Goal: Use online tool/utility: Utilize a website feature to perform a specific function

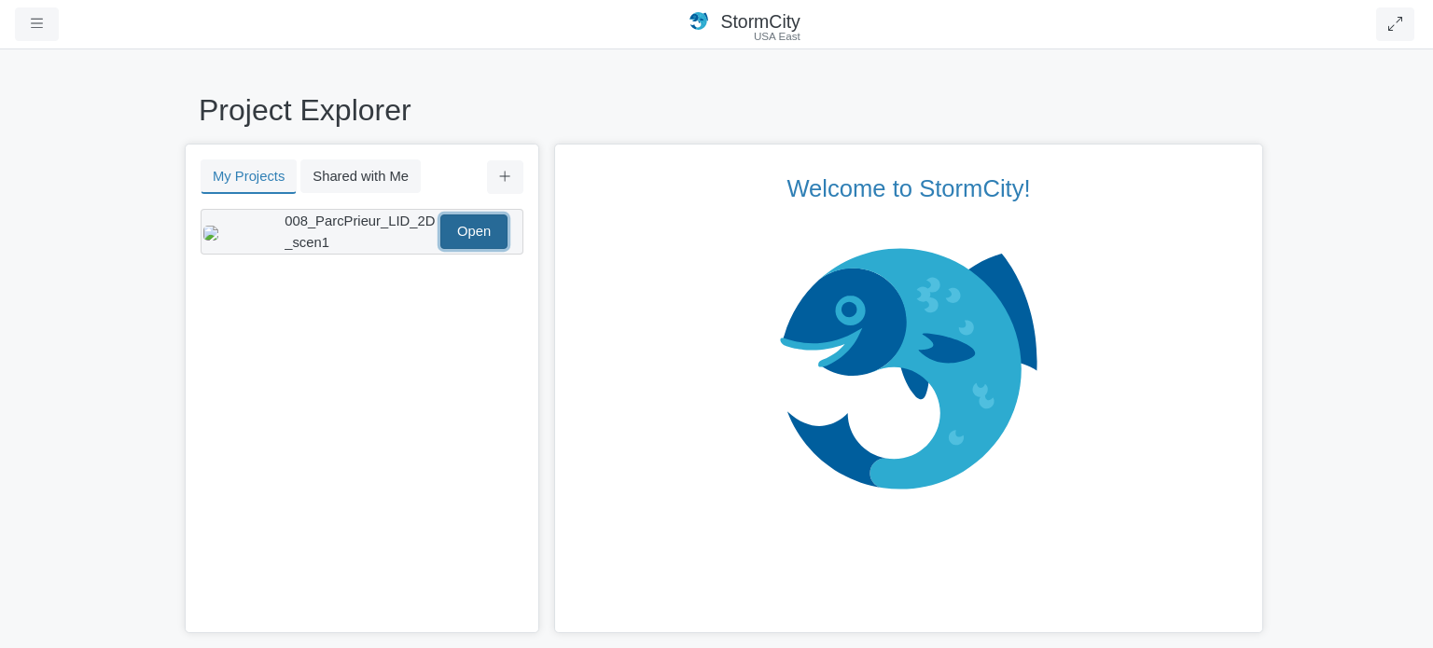
click at [468, 238] on link "Open" at bounding box center [473, 232] width 67 height 34
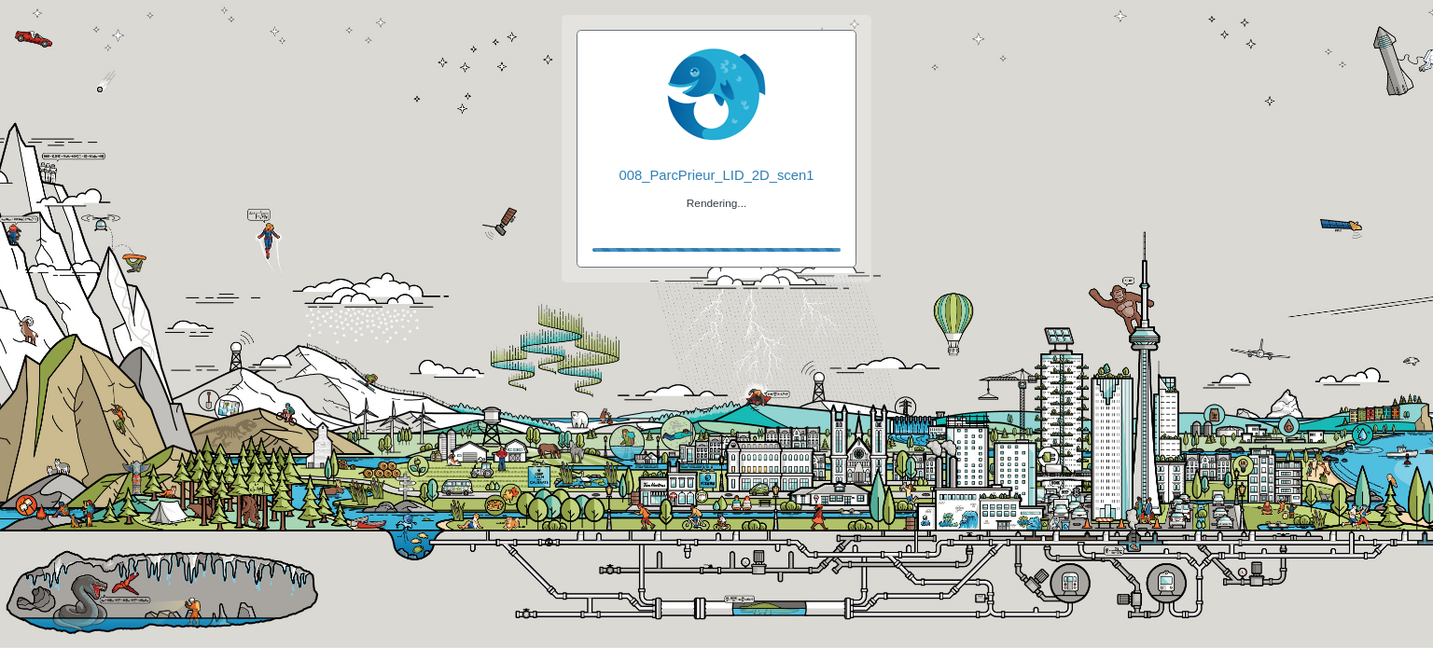
checkbox input "true"
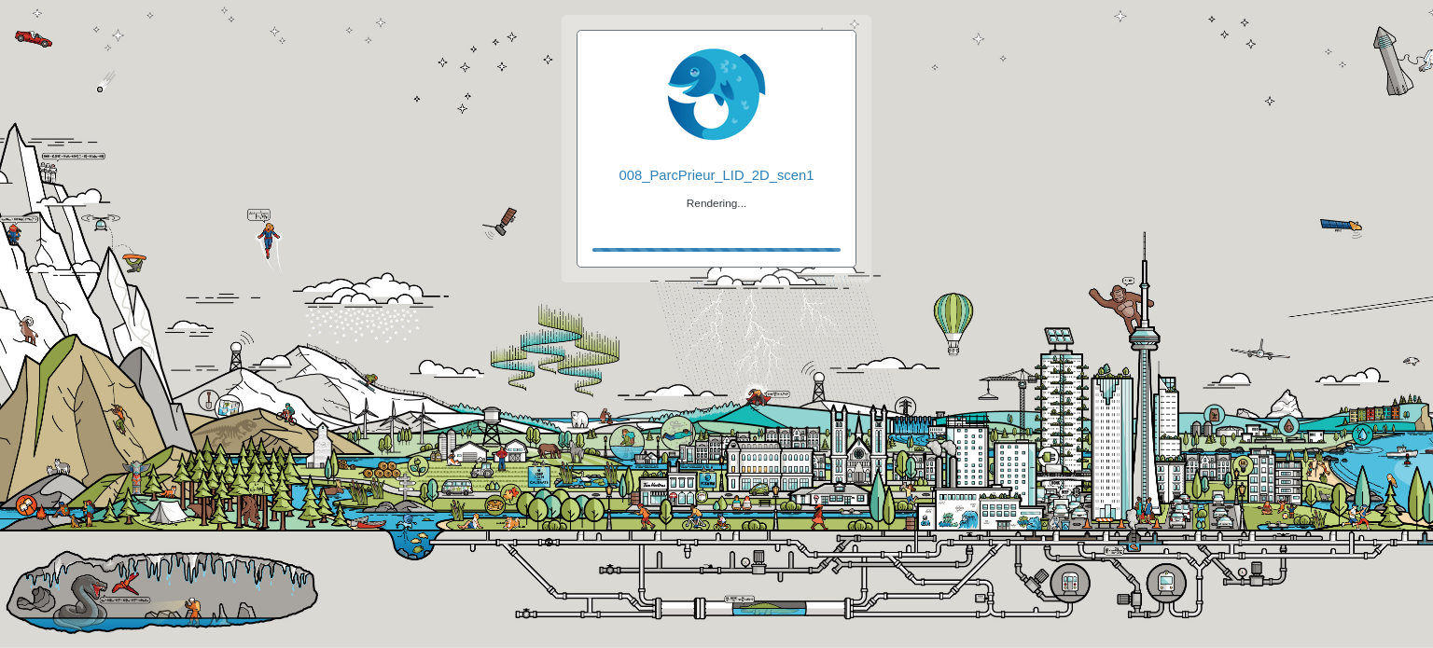
checkbox input "true"
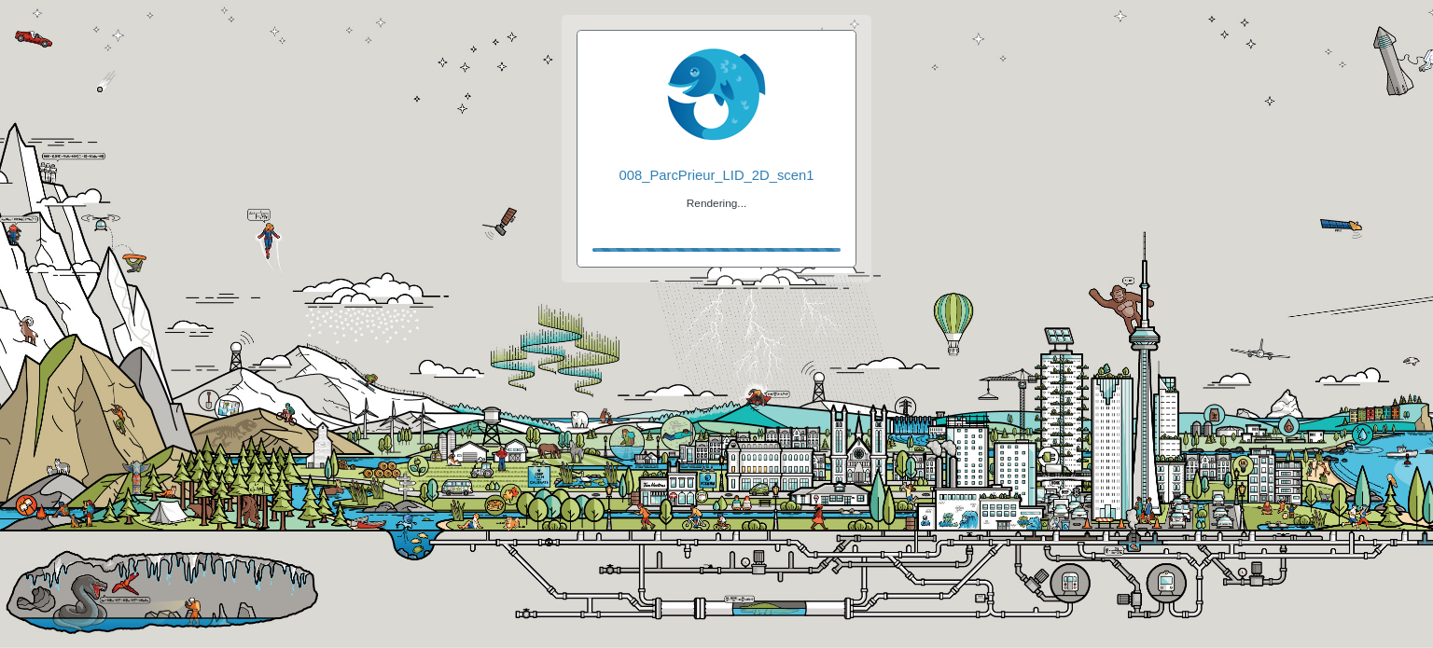
checkbox input "false"
checkbox input "true"
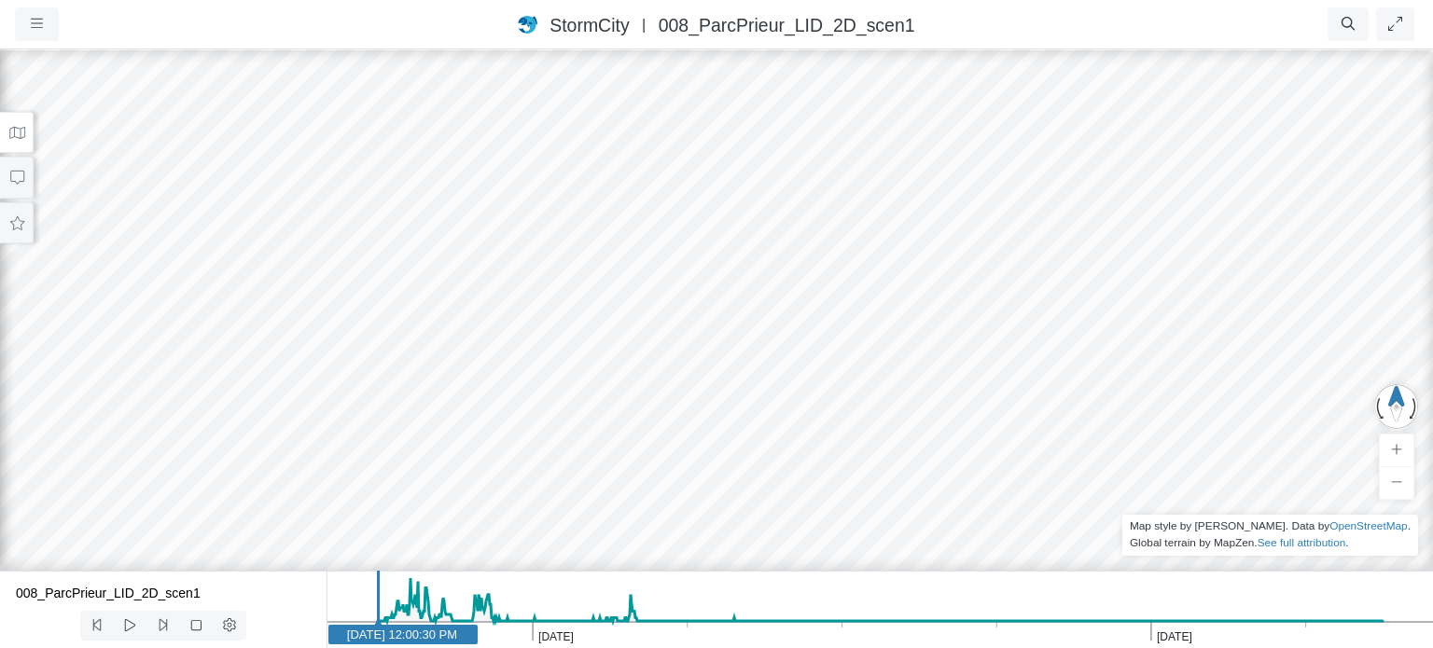
click at [10, 133] on icon at bounding box center [17, 133] width 18 height 14
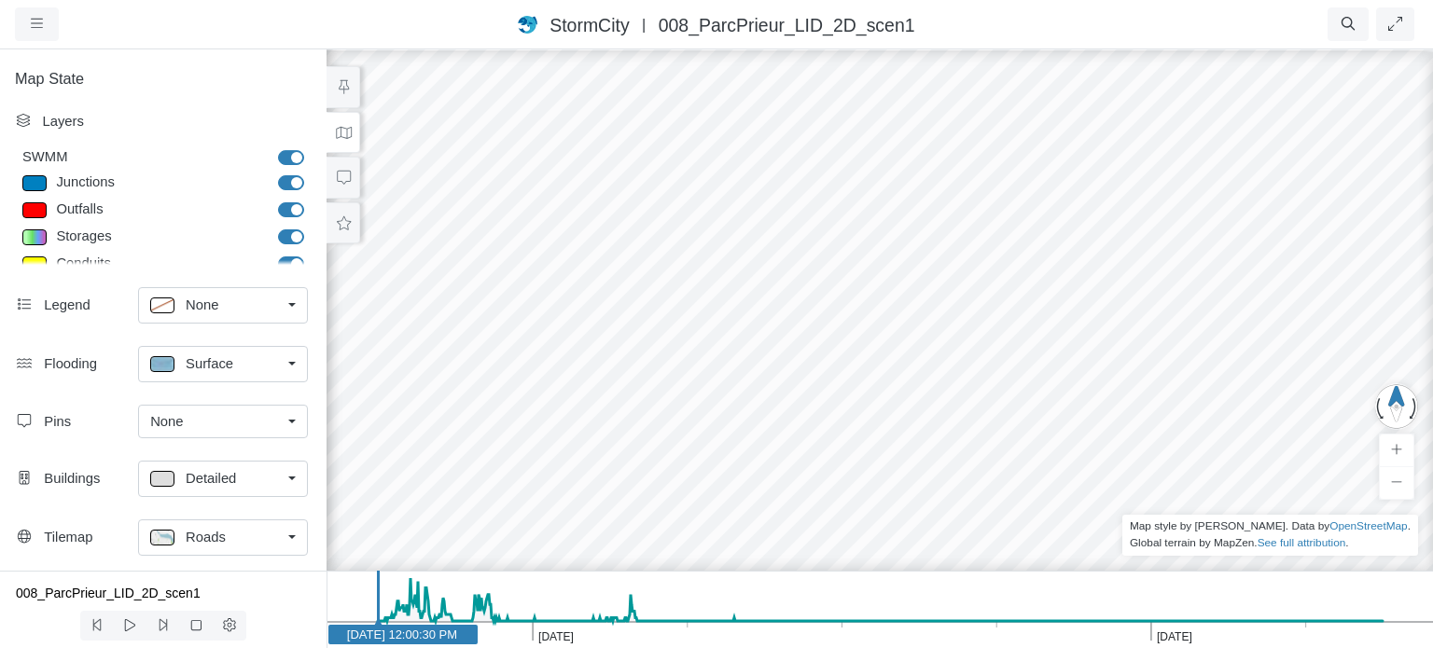
click at [57, 118] on div "Layers" at bounding box center [175, 121] width 266 height 21
click at [354, 134] on button at bounding box center [344, 133] width 34 height 42
drag, startPoint x: 857, startPoint y: 417, endPoint x: 802, endPoint y: 382, distance: 65.5
click at [802, 382] on div at bounding box center [879, 348] width 1433 height 601
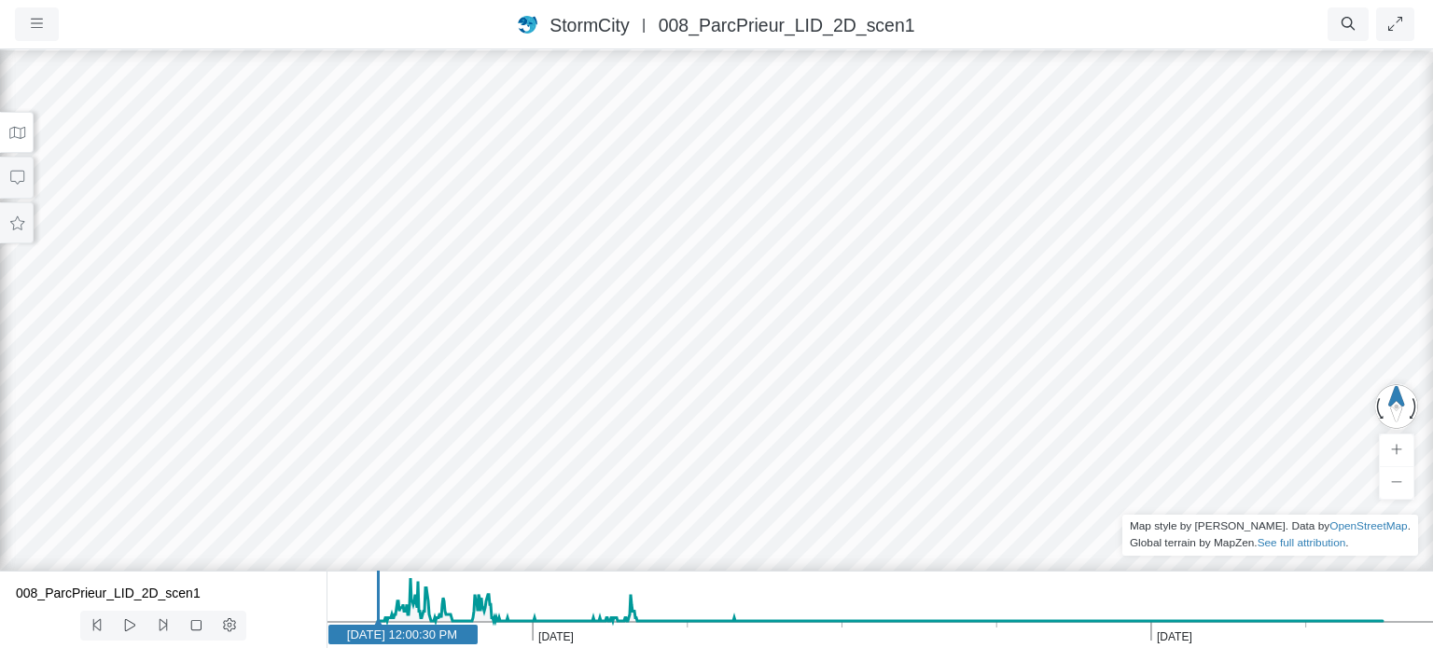
drag, startPoint x: 630, startPoint y: 345, endPoint x: 645, endPoint y: 245, distance: 100.9
click at [32, 30] on icon "button" at bounding box center [37, 24] width 12 height 14
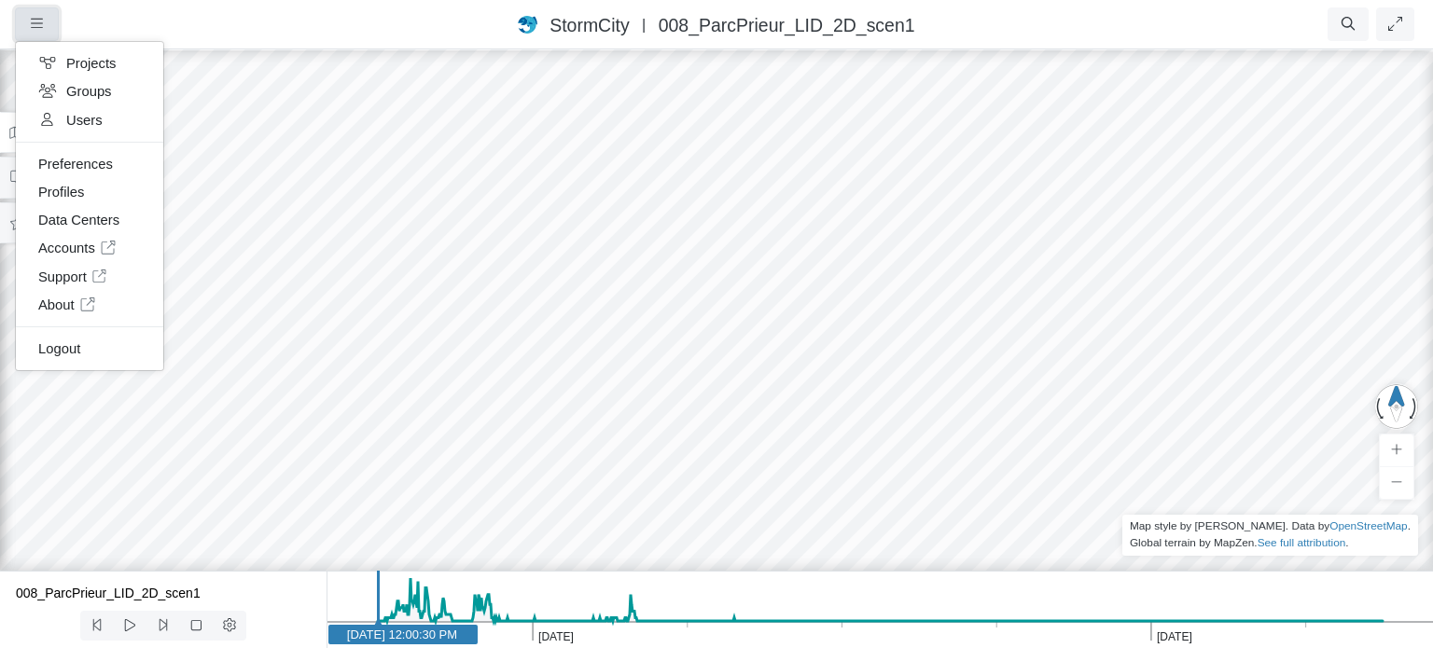
click at [39, 26] on icon "button" at bounding box center [37, 24] width 12 height 14
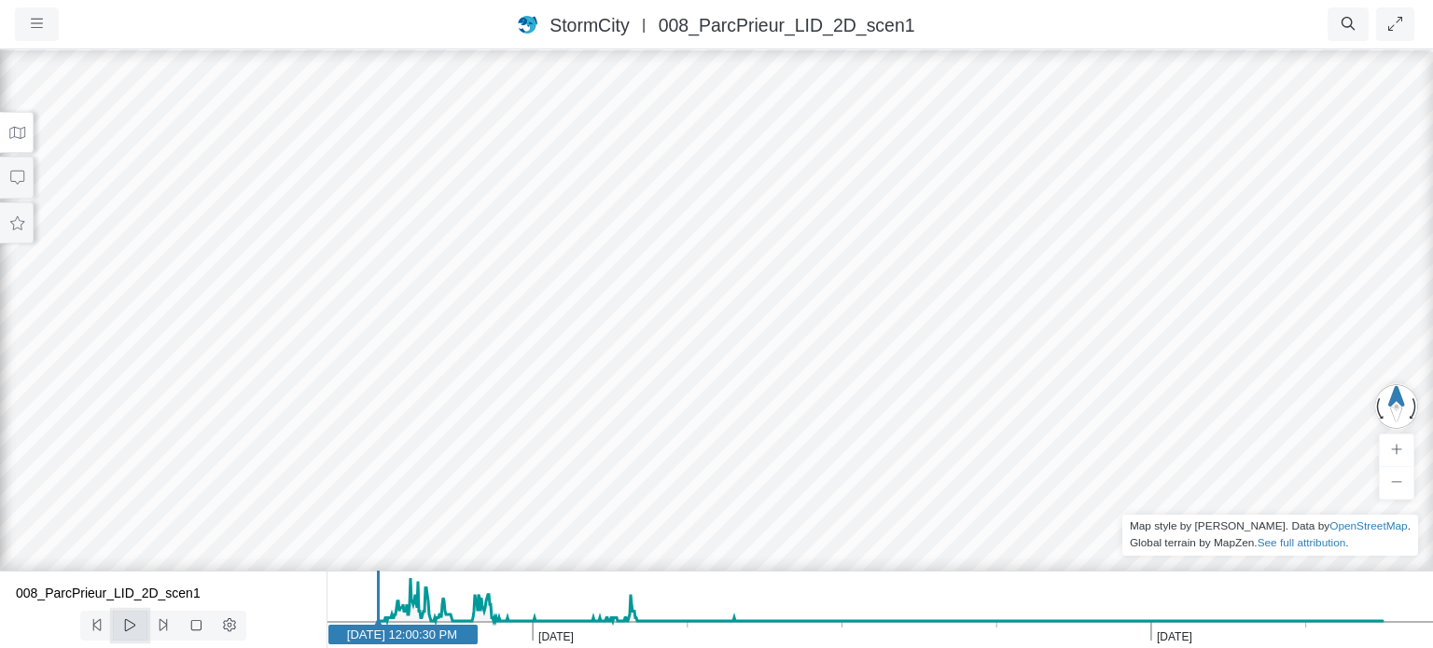
click at [131, 626] on icon at bounding box center [130, 625] width 18 height 14
click at [128, 630] on icon at bounding box center [130, 625] width 18 height 14
click at [127, 628] on icon at bounding box center [130, 625] width 18 height 14
drag, startPoint x: 772, startPoint y: 397, endPoint x: 791, endPoint y: 163, distance: 234.9
click at [122, 626] on icon at bounding box center [130, 625] width 18 height 14
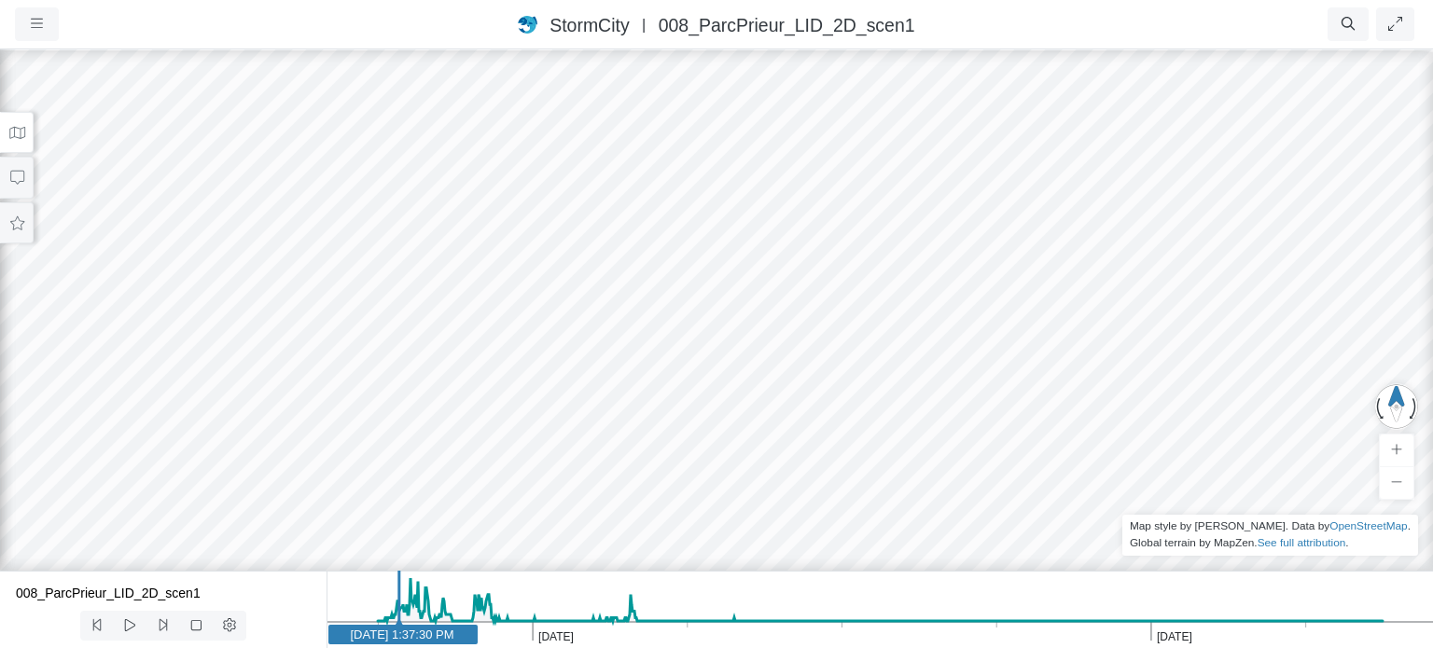
click at [952, 196] on div at bounding box center [716, 348] width 1433 height 601
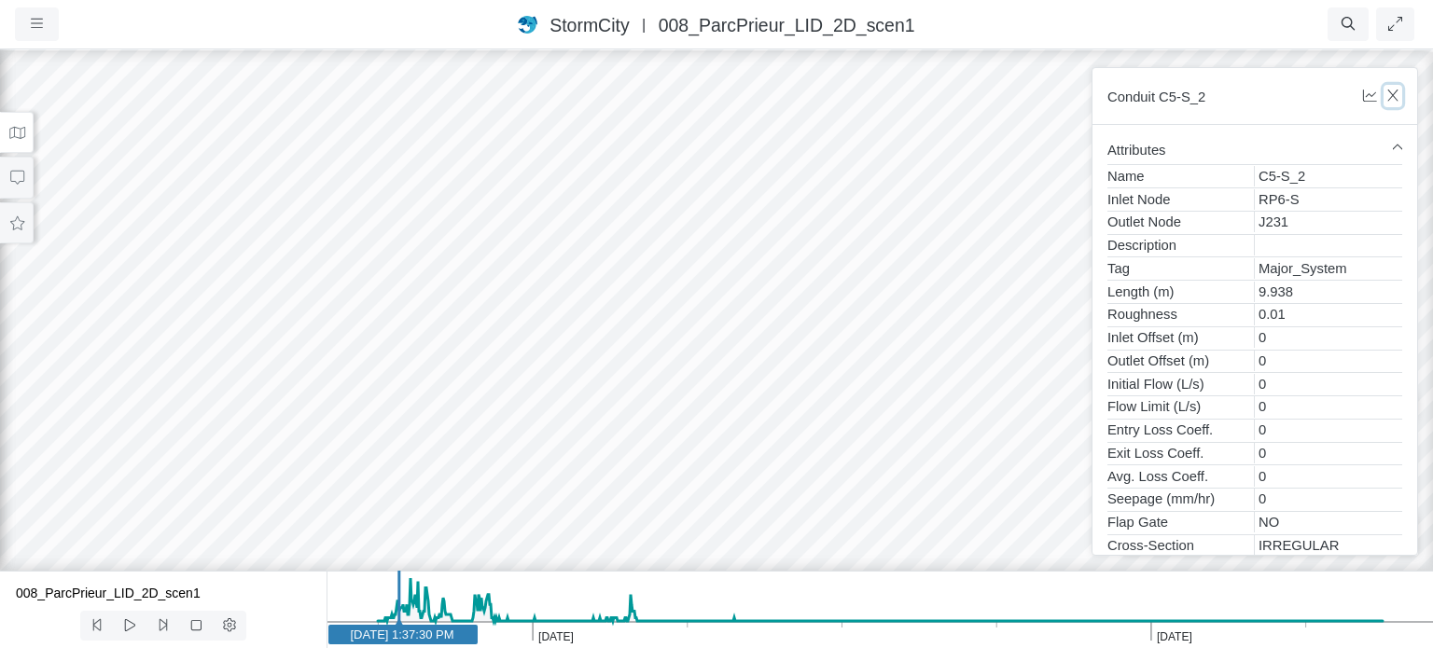
click at [1391, 92] on icon "button" at bounding box center [1393, 96] width 18 height 14
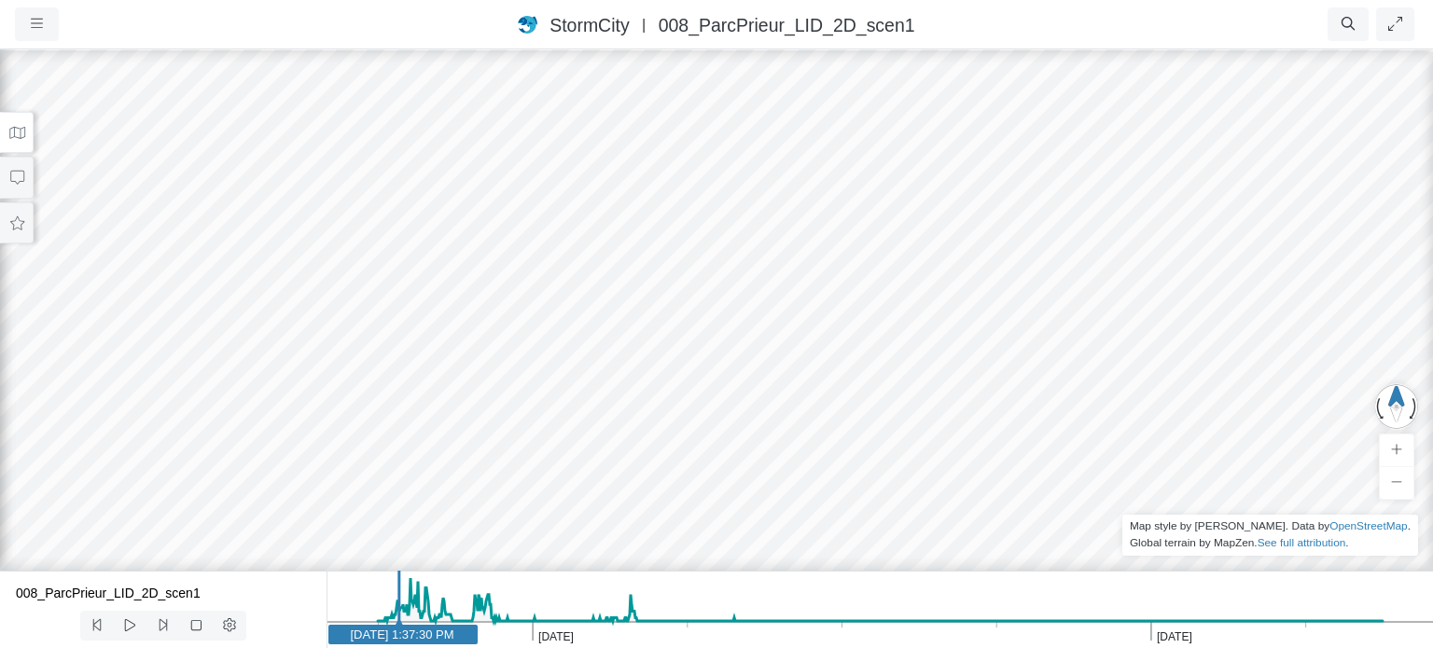
drag, startPoint x: 966, startPoint y: 229, endPoint x: 817, endPoint y: 257, distance: 150.9
click at [817, 257] on div at bounding box center [716, 348] width 1433 height 601
click at [26, 133] on button at bounding box center [17, 133] width 34 height 42
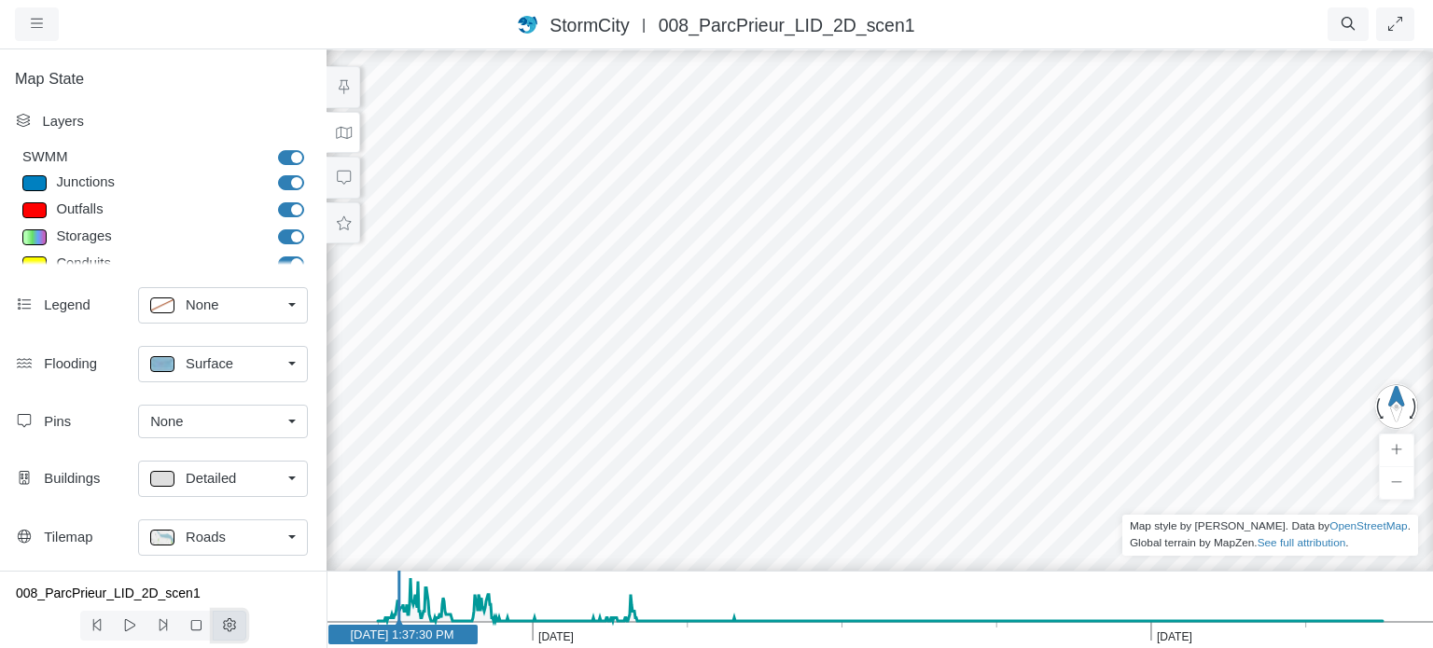
click at [221, 625] on icon at bounding box center [230, 625] width 18 height 14
click at [235, 628] on icon at bounding box center [230, 625] width 18 height 14
click at [1398, 21] on icon "button" at bounding box center [1395, 24] width 14 height 14
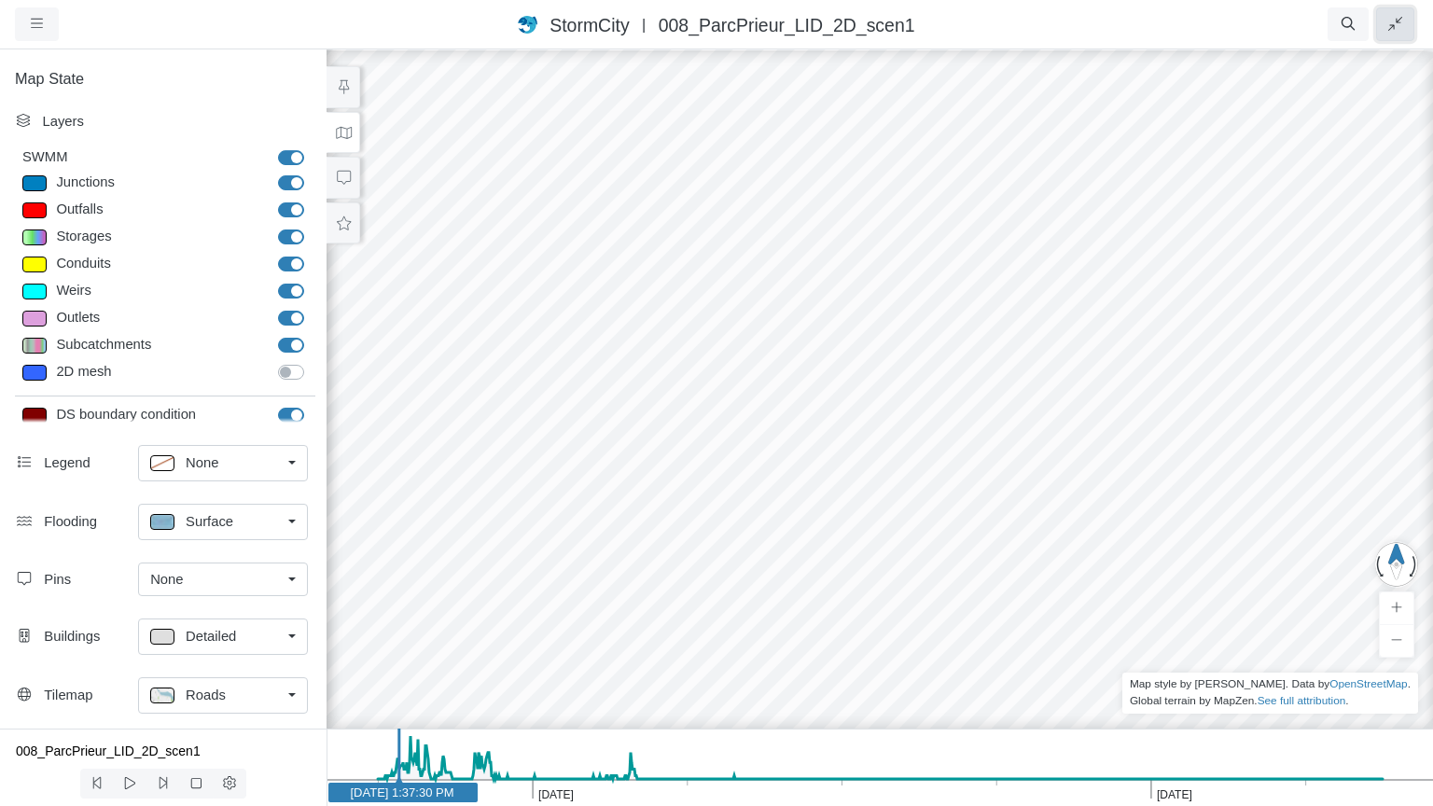
click at [1402, 17] on button "button" at bounding box center [1395, 24] width 38 height 34
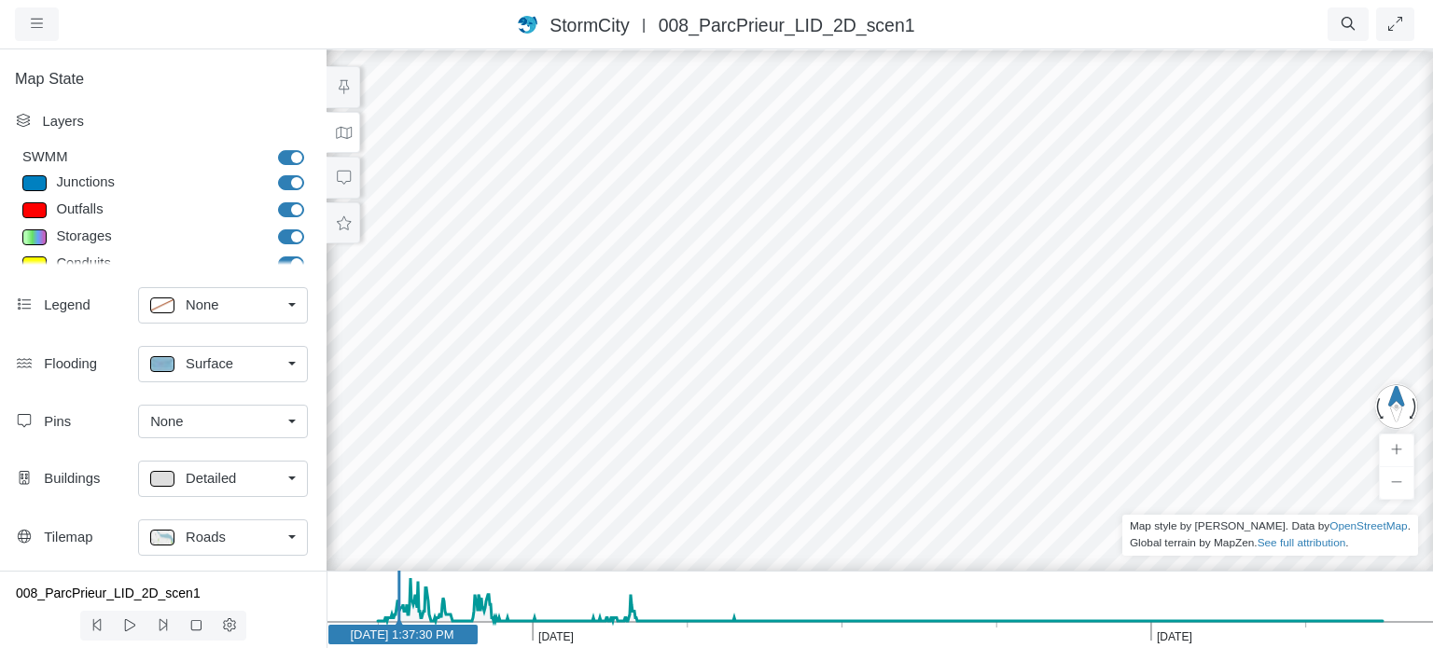
click at [343, 137] on icon at bounding box center [344, 133] width 18 height 14
click at [341, 186] on button at bounding box center [344, 178] width 34 height 42
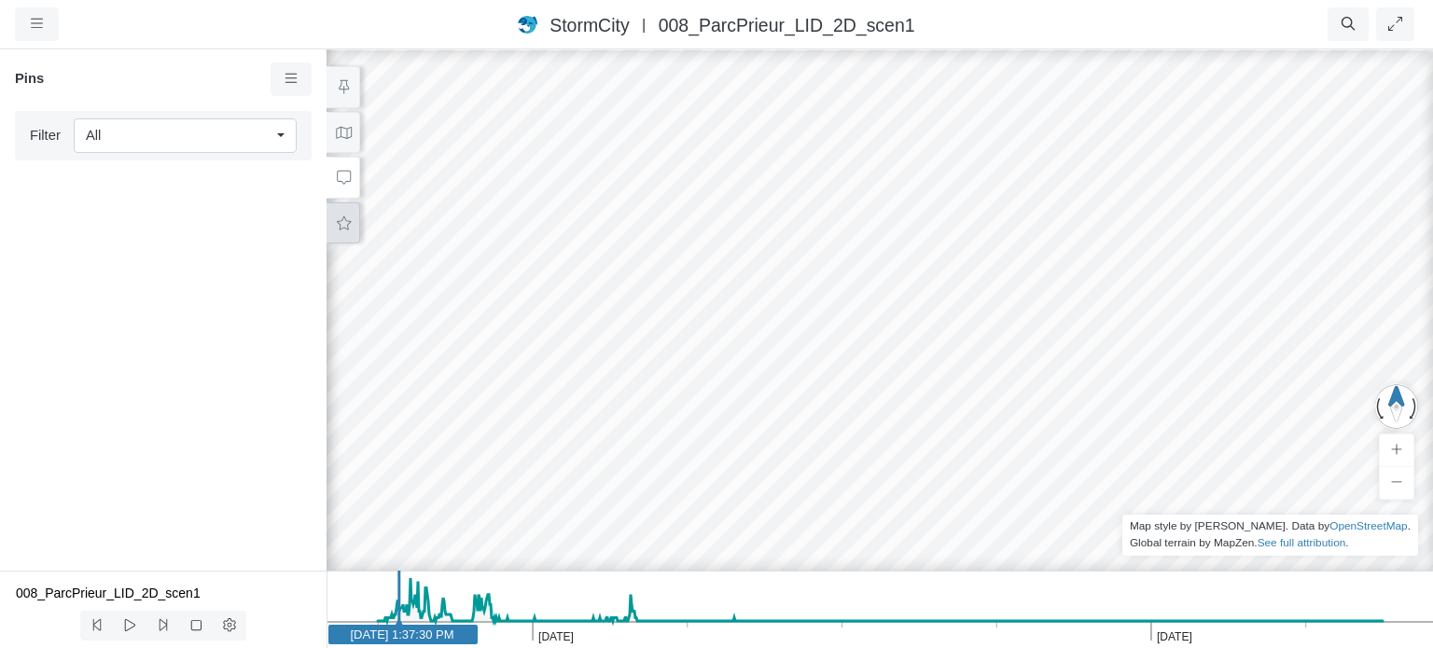
click at [345, 230] on button at bounding box center [344, 223] width 34 height 42
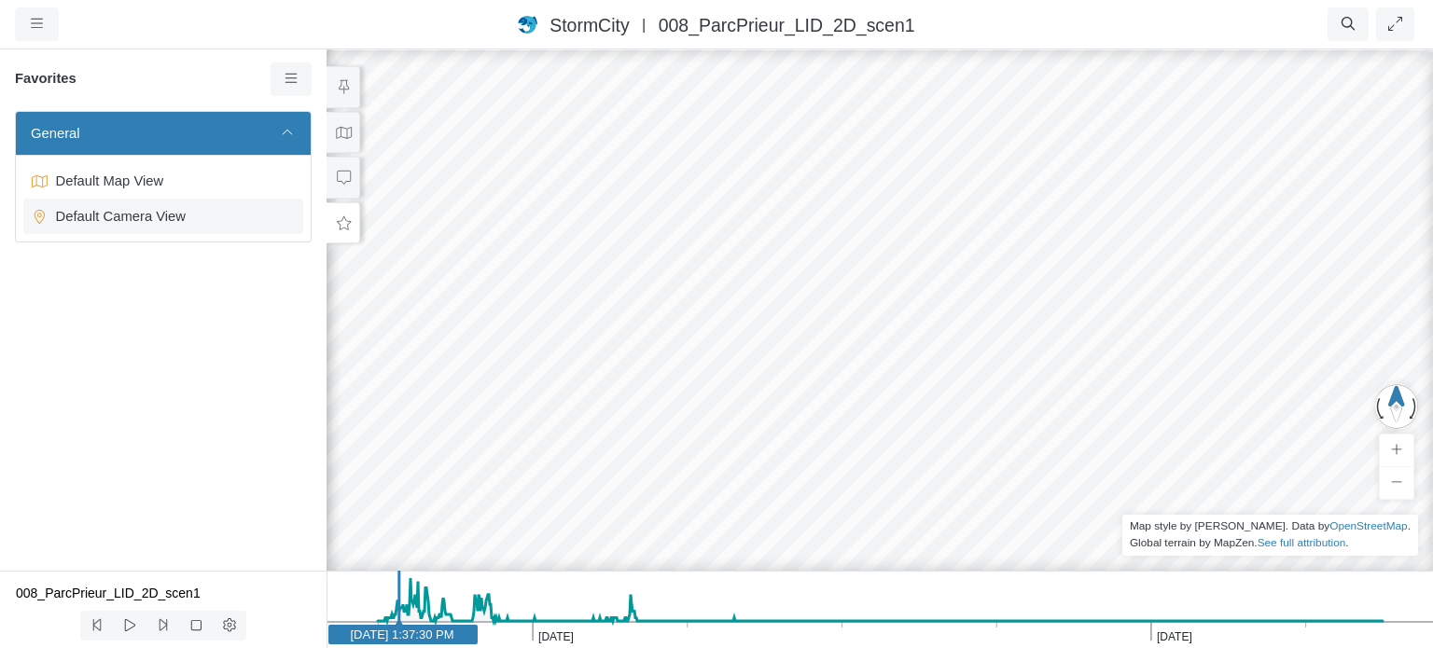
click at [128, 212] on span "Default Camera View" at bounding box center [165, 216] width 233 height 21
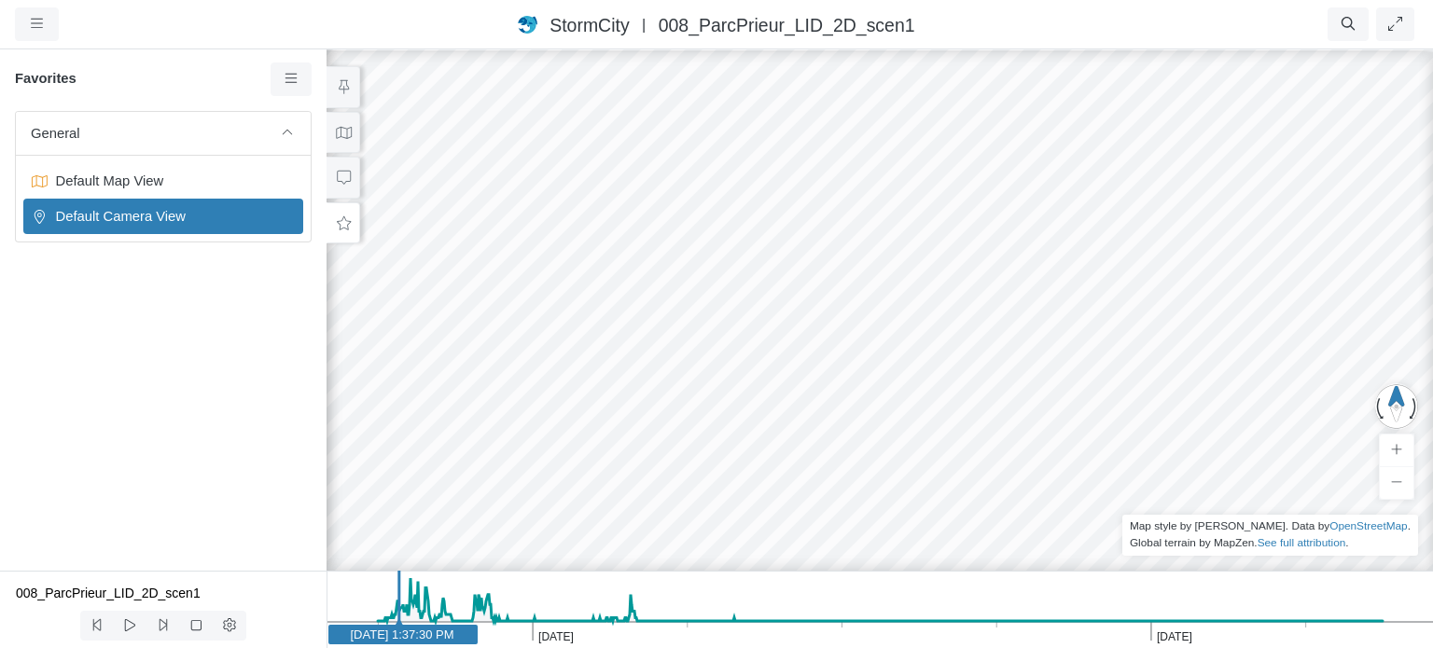
click at [882, 363] on div at bounding box center [879, 348] width 1433 height 601
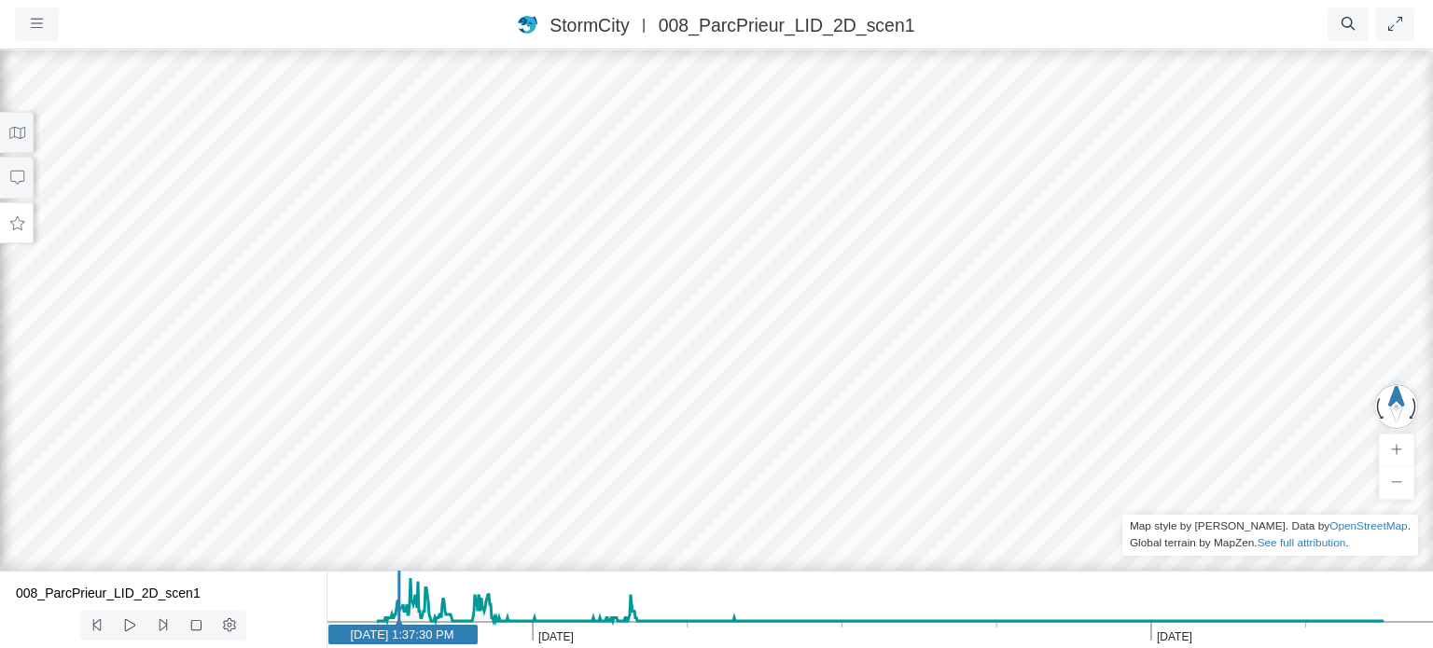
click at [746, 315] on div at bounding box center [716, 348] width 1433 height 601
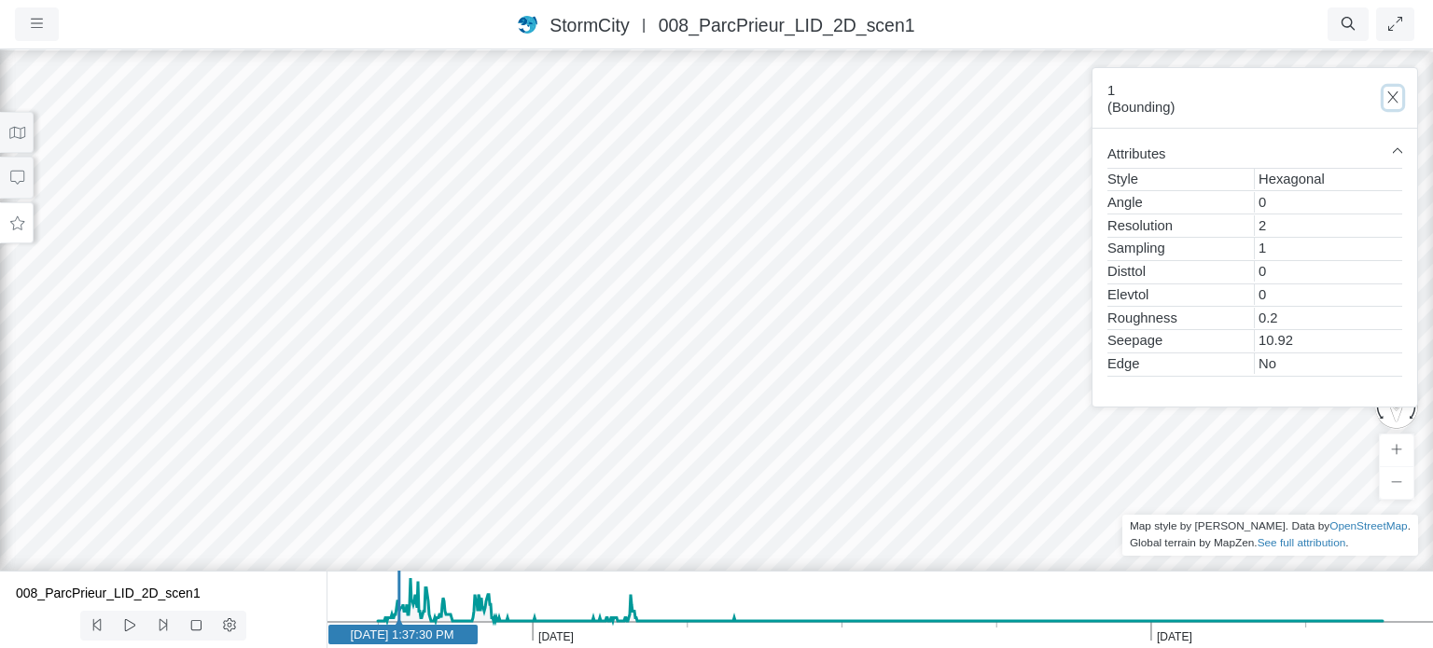
click at [1393, 97] on icon "button" at bounding box center [1392, 97] width 10 height 12
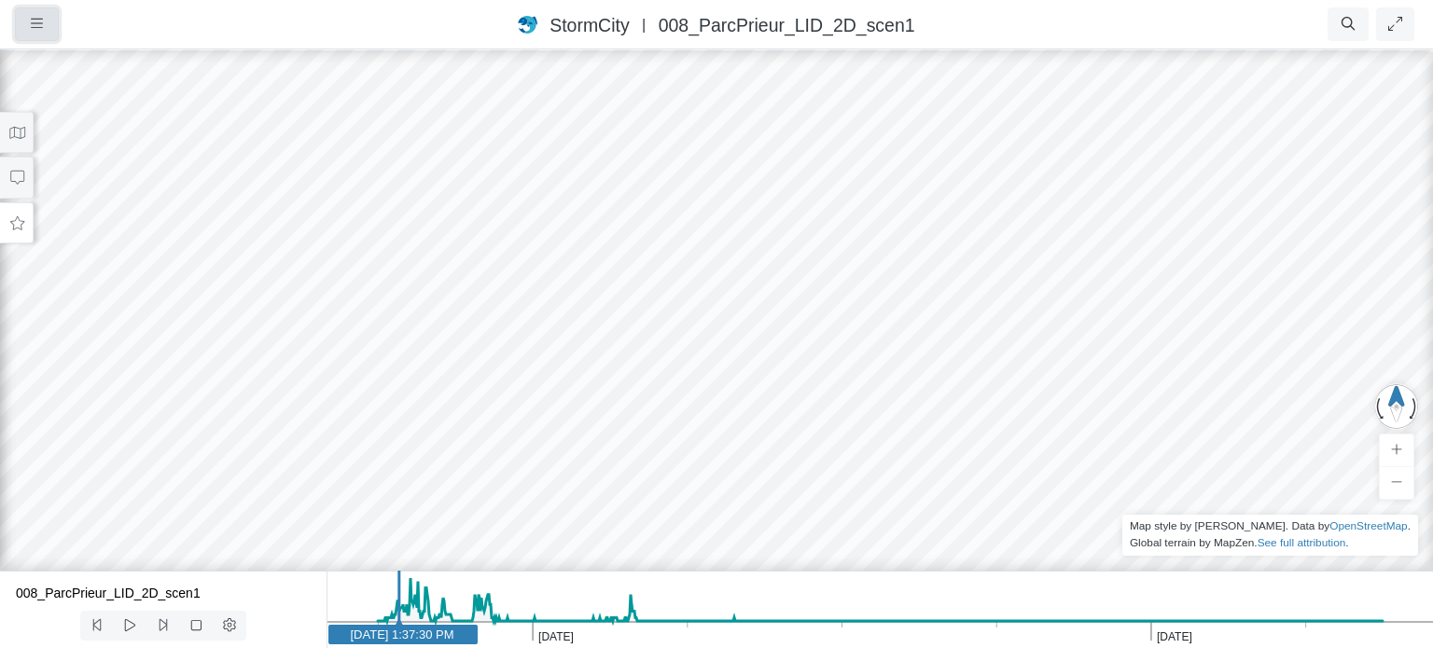
click at [38, 15] on button "button" at bounding box center [37, 24] width 44 height 34
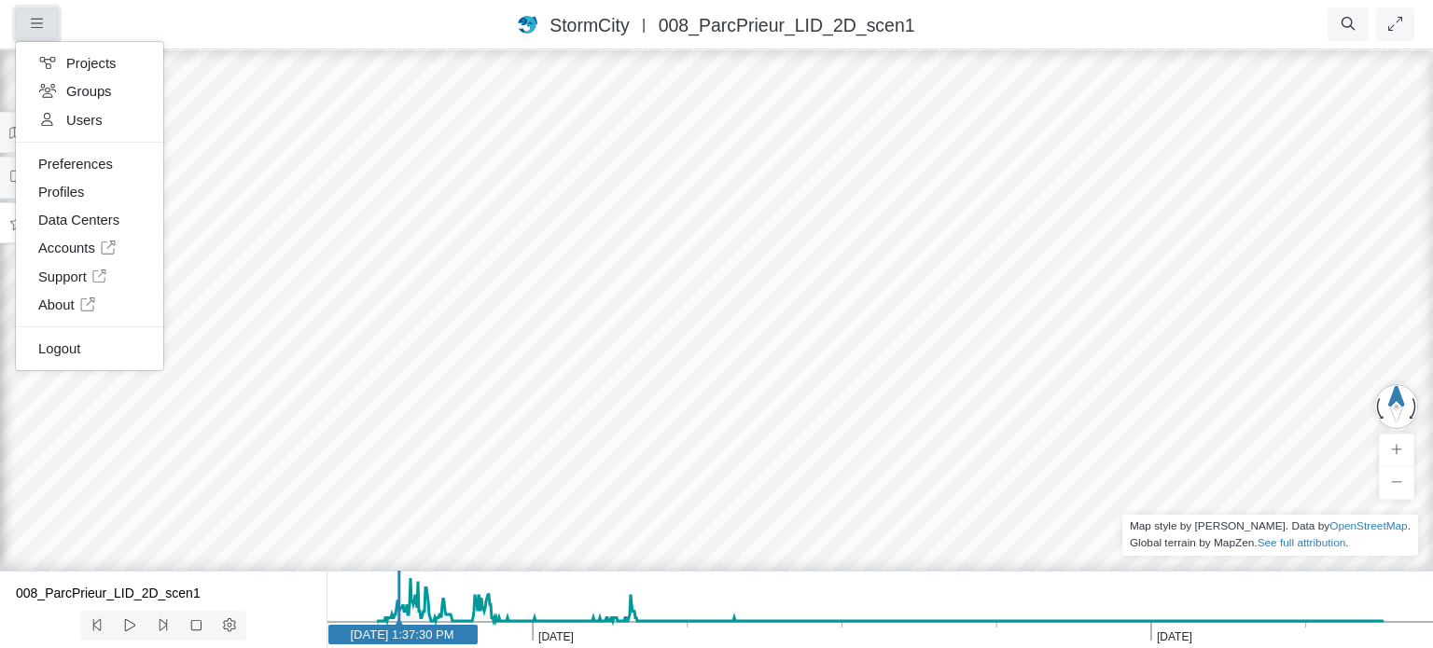
click at [41, 26] on icon "button" at bounding box center [37, 24] width 12 height 14
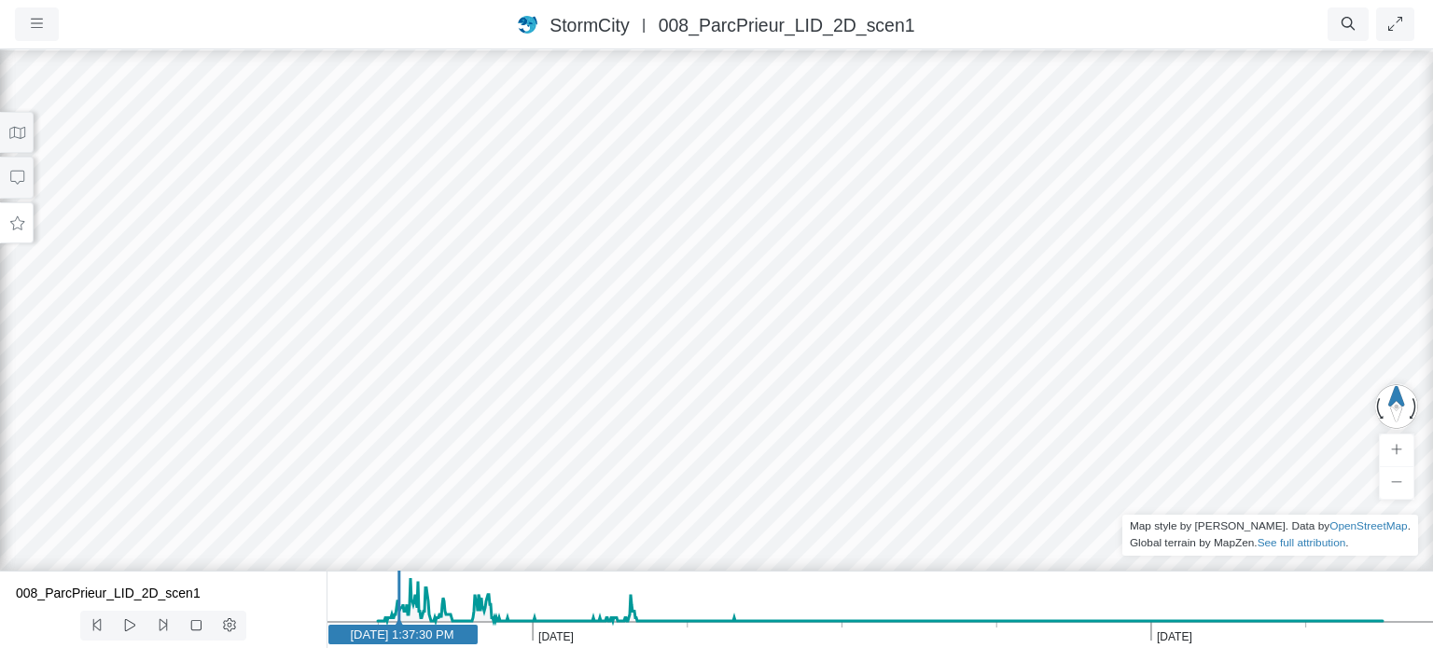
click at [18, 230] on button at bounding box center [17, 223] width 34 height 42
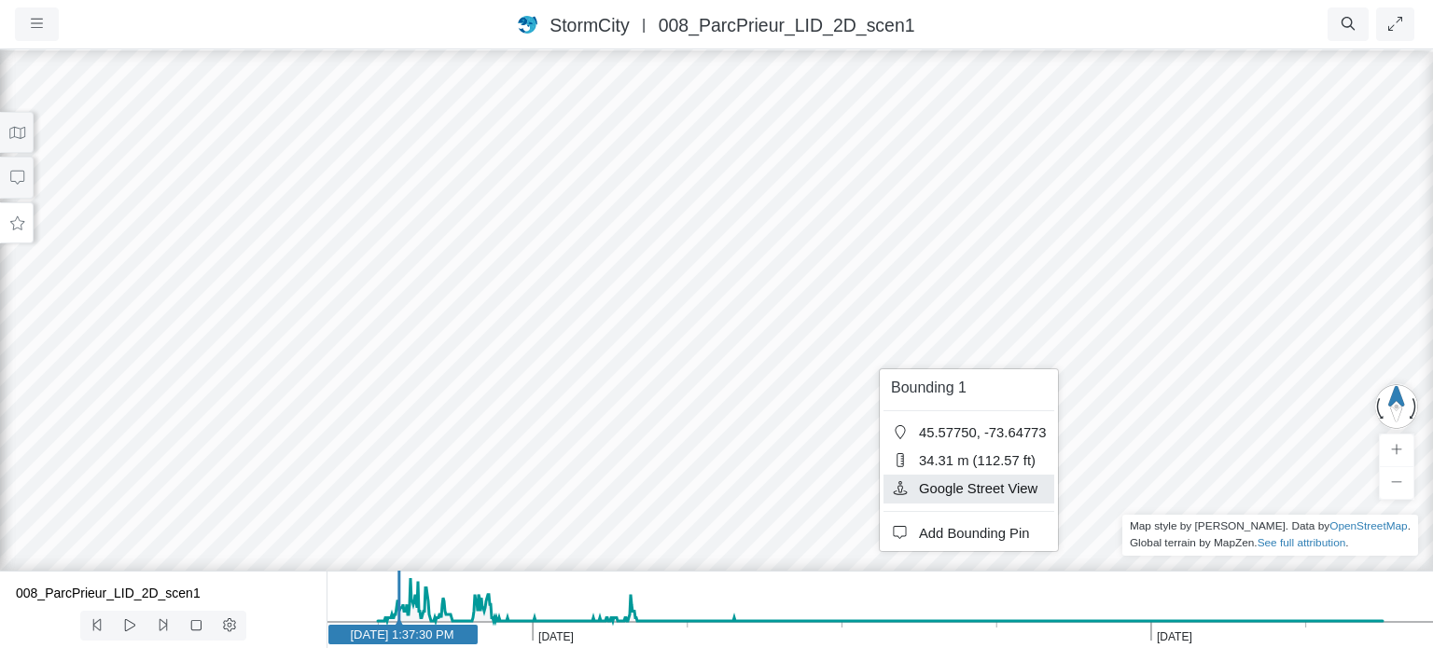
click at [966, 490] on span "Google Street View" at bounding box center [978, 488] width 118 height 15
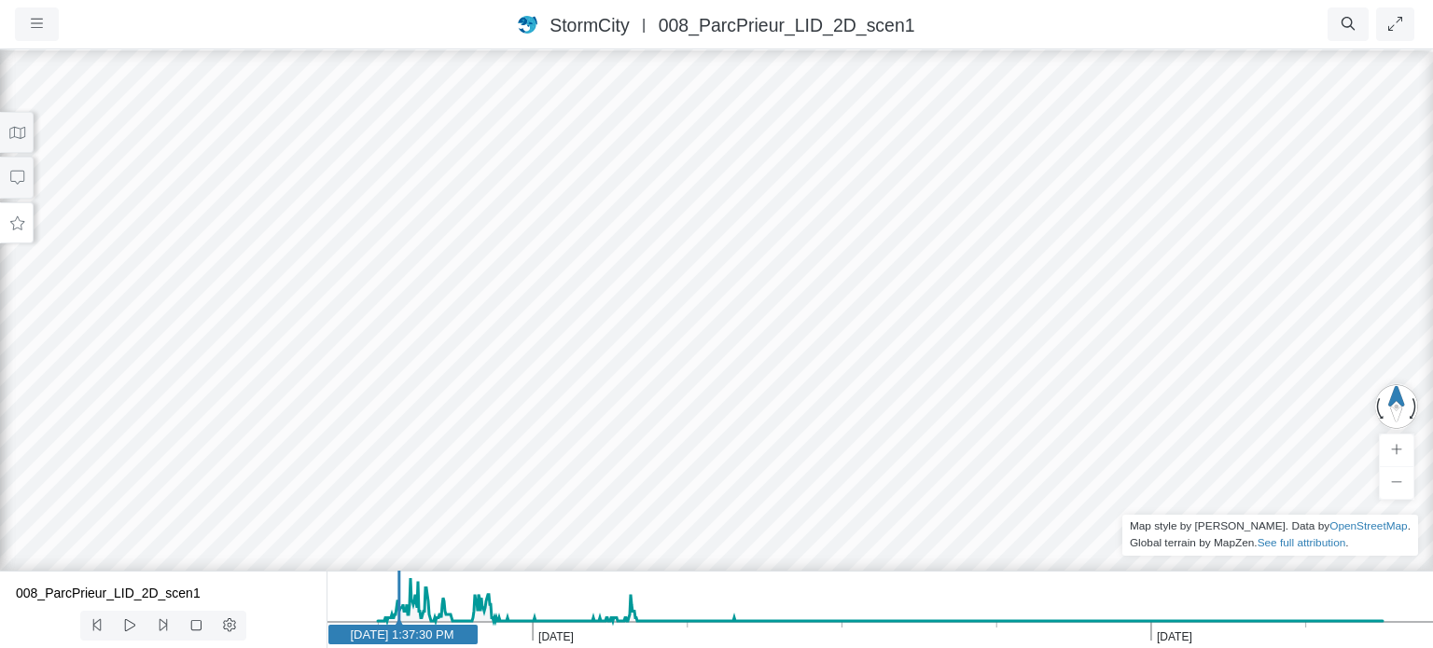
drag, startPoint x: 828, startPoint y: 336, endPoint x: 810, endPoint y: 340, distance: 19.0
click at [810, 340] on div at bounding box center [716, 348] width 1433 height 601
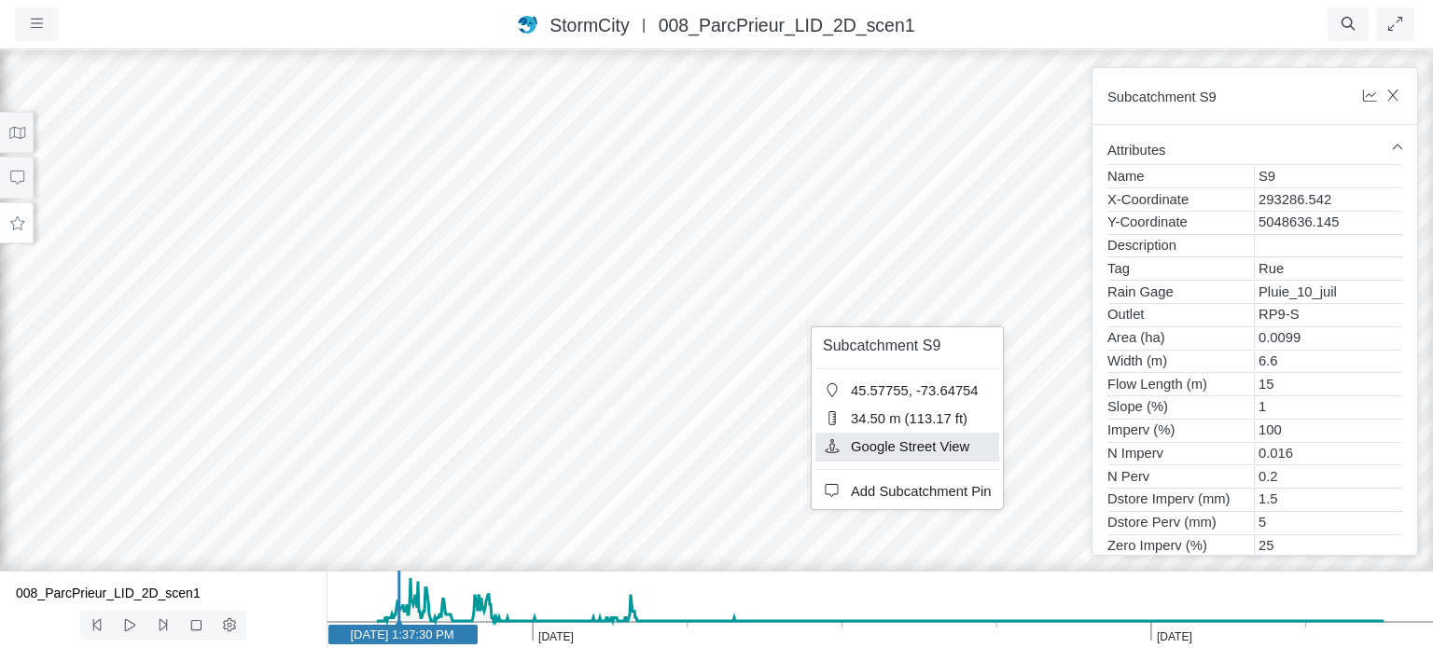
click at [894, 450] on span "Google Street View" at bounding box center [910, 446] width 118 height 15
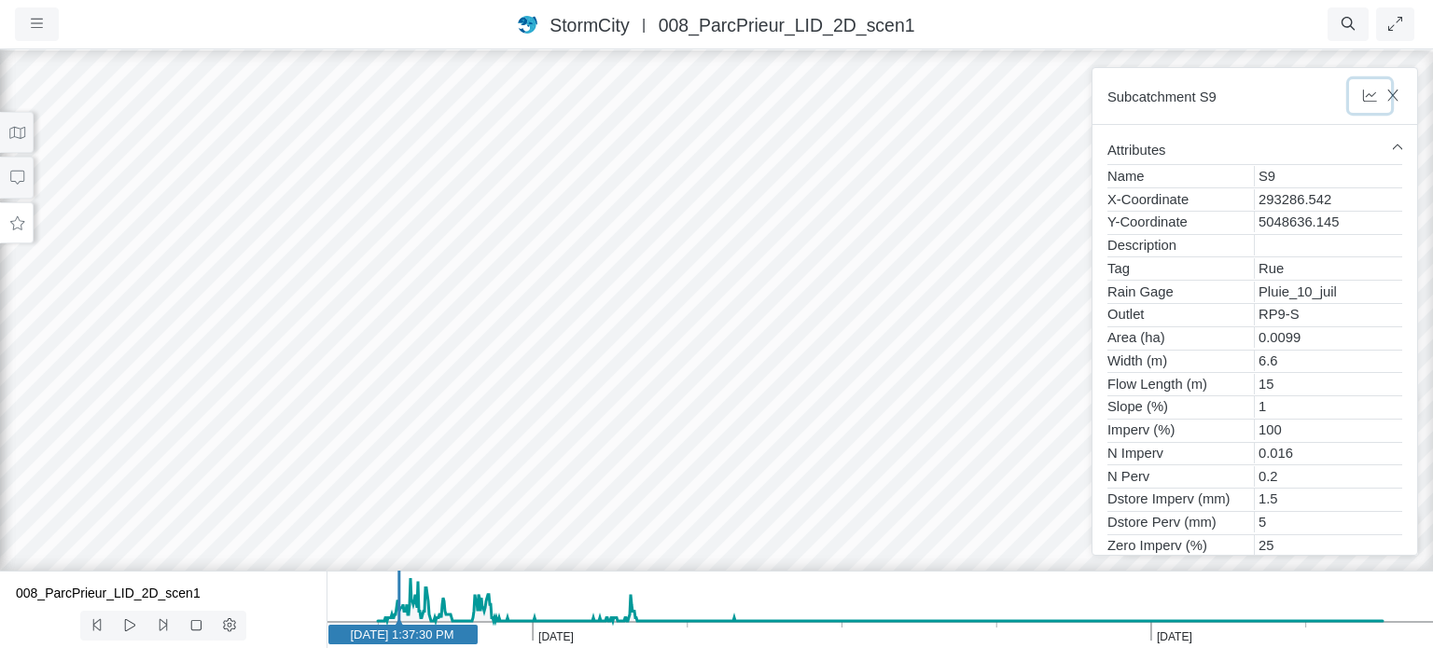
click at [1390, 98] on button "button" at bounding box center [1370, 96] width 42 height 34
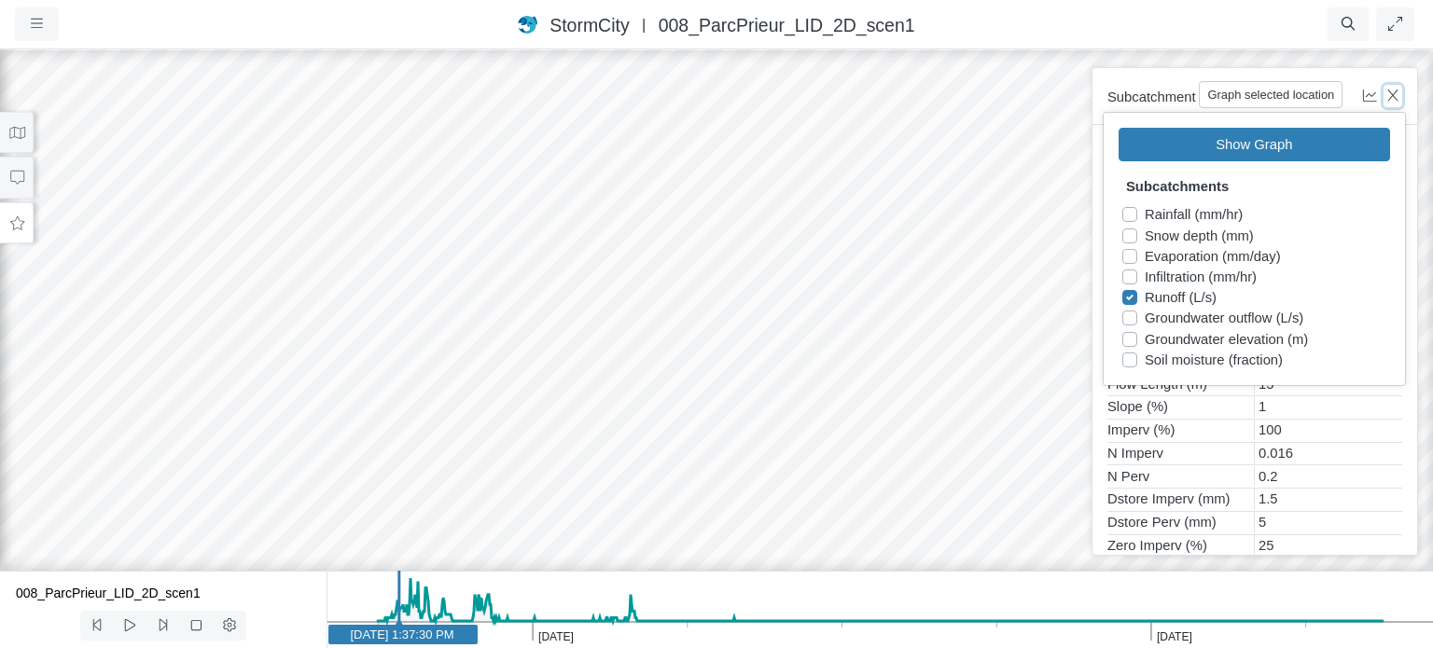
click at [1397, 95] on icon "button" at bounding box center [1393, 96] width 18 height 14
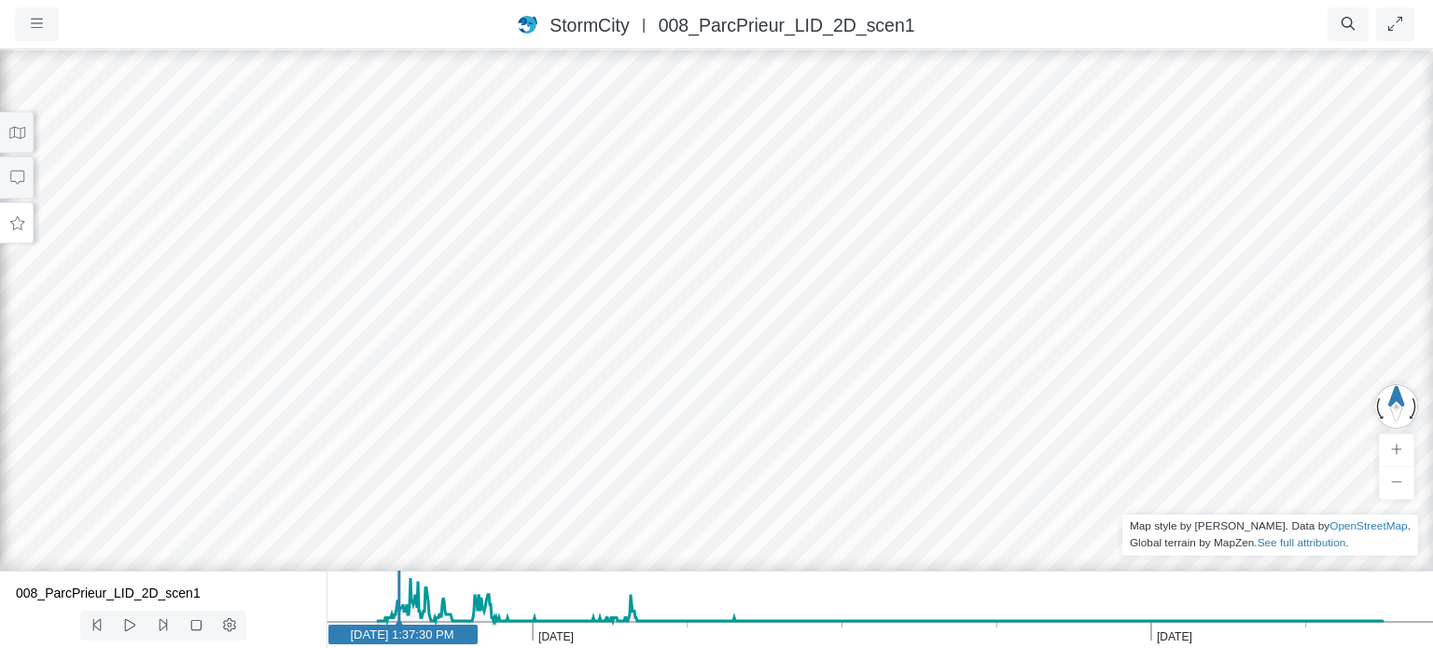
drag, startPoint x: 930, startPoint y: 153, endPoint x: 1011, endPoint y: 180, distance: 85.5
click at [1011, 180] on div at bounding box center [716, 348] width 1433 height 601
